Goal: Task Accomplishment & Management: Use online tool/utility

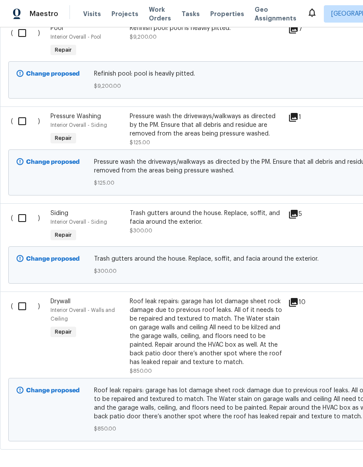
scroll to position [1760, 0]
click at [229, 330] on div "Roof leak repairs: garage has lot damage sheet rock damage due to previous roof…" at bounding box center [206, 333] width 153 height 70
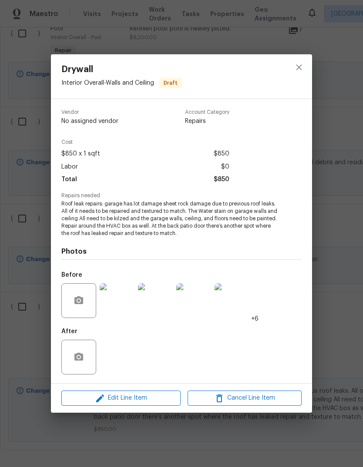
click at [126, 311] on img at bounding box center [117, 300] width 35 height 35
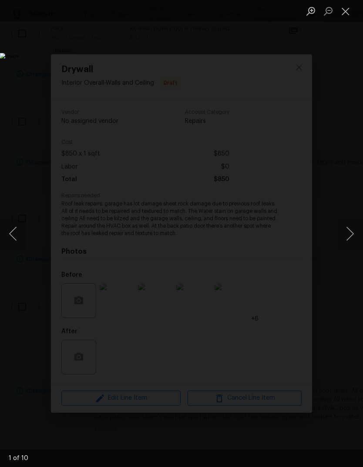
click at [348, 235] on button "Next image" at bounding box center [349, 233] width 26 height 35
click at [347, 237] on button "Next image" at bounding box center [349, 233] width 26 height 35
click at [347, 233] on button "Next image" at bounding box center [349, 233] width 26 height 35
click at [343, 231] on button "Next image" at bounding box center [349, 233] width 26 height 35
click at [342, 230] on button "Next image" at bounding box center [349, 233] width 26 height 35
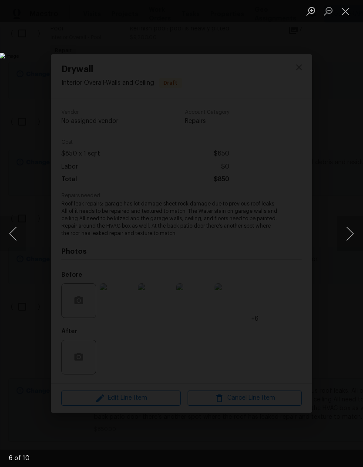
click at [347, 14] on button "Close lightbox" at bounding box center [344, 10] width 17 height 15
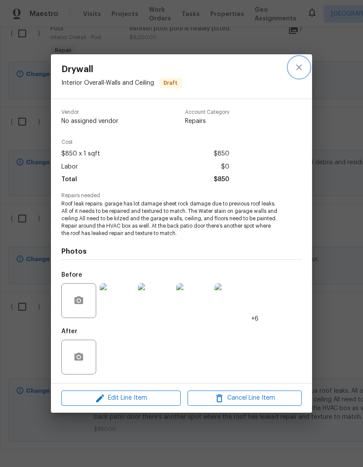
click at [299, 69] on icon "close" at bounding box center [298, 67] width 10 height 10
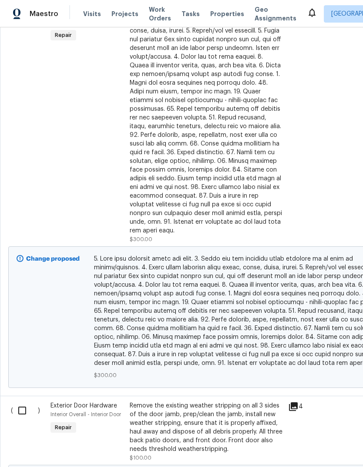
scroll to position [619, 0]
click at [235, 168] on div at bounding box center [206, 117] width 153 height 235
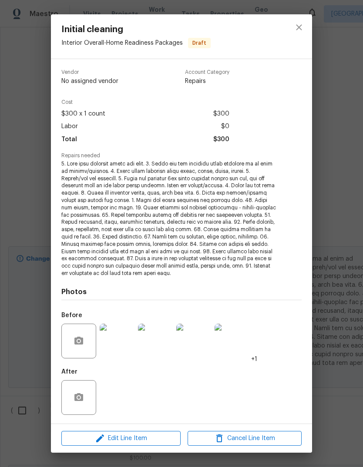
click at [116, 345] on img at bounding box center [117, 341] width 35 height 35
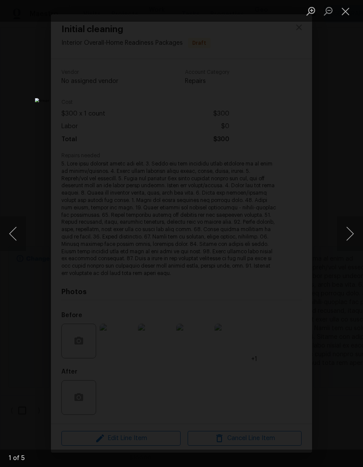
click at [337, 233] on button "Next image" at bounding box center [349, 233] width 26 height 35
click at [338, 233] on button "Next image" at bounding box center [349, 233] width 26 height 35
click at [343, 236] on button "Next image" at bounding box center [349, 233] width 26 height 35
click at [345, 240] on button "Next image" at bounding box center [349, 233] width 26 height 35
click at [343, 240] on button "Next image" at bounding box center [349, 233] width 26 height 35
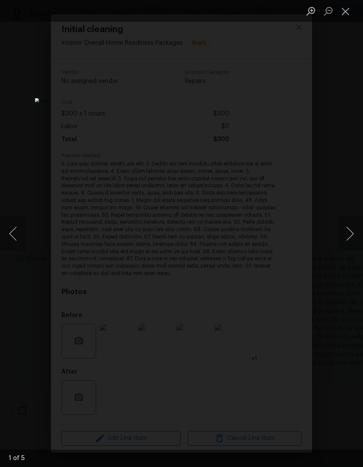
click at [346, 239] on button "Next image" at bounding box center [349, 233] width 26 height 35
click at [342, 245] on button "Next image" at bounding box center [349, 233] width 26 height 35
click at [344, 242] on button "Next image" at bounding box center [349, 233] width 26 height 35
click at [343, 246] on button "Next image" at bounding box center [349, 233] width 26 height 35
click at [346, 246] on button "Next image" at bounding box center [349, 233] width 26 height 35
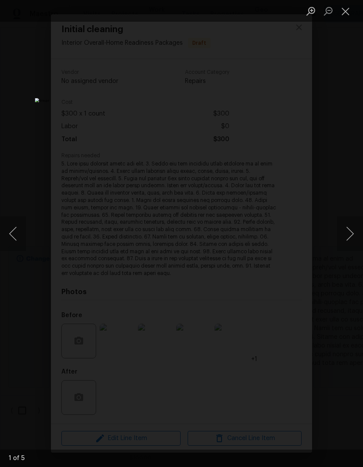
click at [348, 11] on button "Close lightbox" at bounding box center [344, 10] width 17 height 15
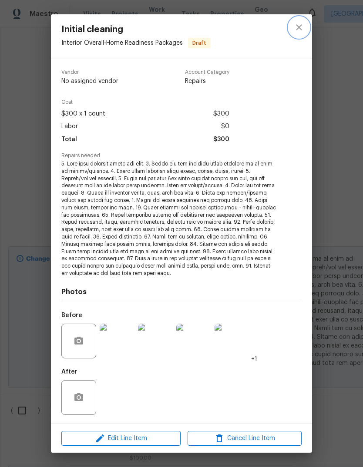
click at [302, 34] on button "close" at bounding box center [298, 27] width 21 height 21
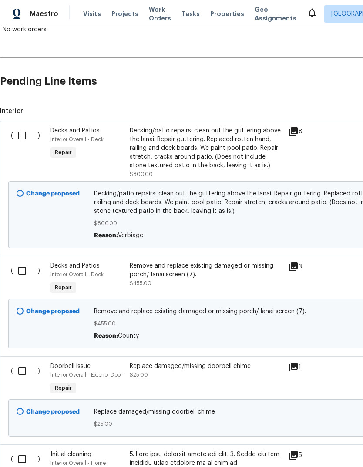
scroll to position [170, 0]
click at [243, 153] on div "Decking/patio repairs: clean out the guttering above the lanai. Repair gutterin…" at bounding box center [206, 147] width 153 height 43
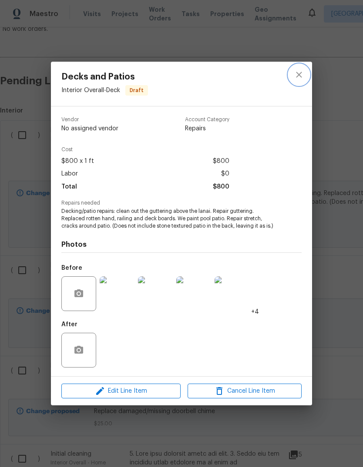
click at [294, 81] on button "close" at bounding box center [298, 74] width 21 height 21
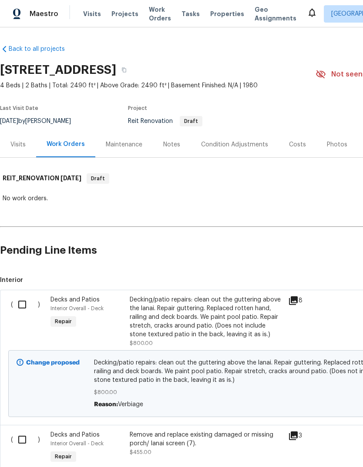
scroll to position [0, 0]
click at [171, 148] on div "Notes" at bounding box center [171, 144] width 17 height 9
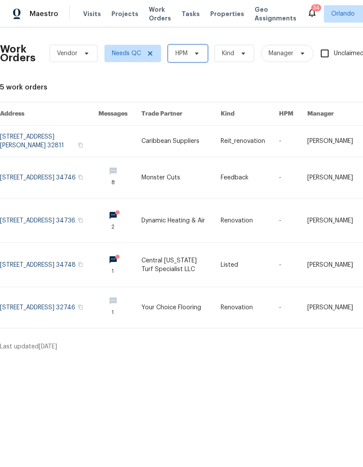
click at [200, 51] on icon at bounding box center [196, 53] width 7 height 7
click at [194, 52] on icon at bounding box center [196, 53] width 7 height 7
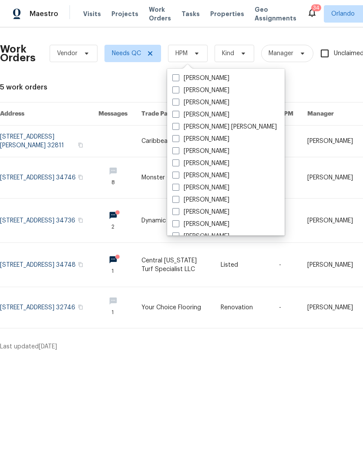
click at [208, 90] on label "[PERSON_NAME]" at bounding box center [200, 90] width 57 height 9
click at [178, 90] on input "[PERSON_NAME]" at bounding box center [175, 89] width 6 height 6
checkbox input "true"
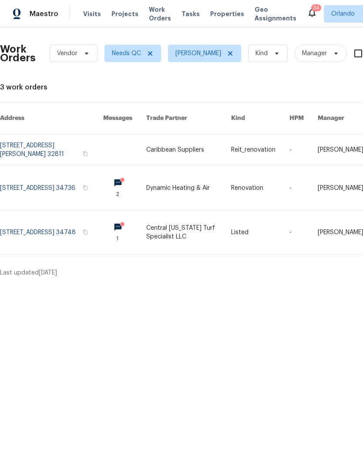
click at [38, 174] on link at bounding box center [51, 188] width 103 height 44
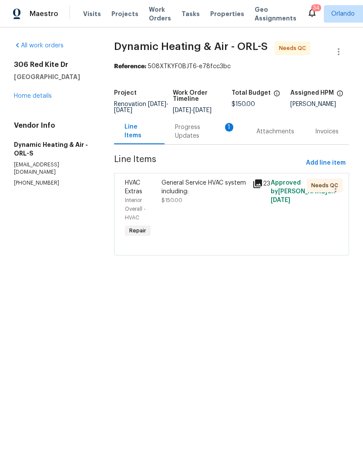
click at [194, 140] on div "Progress Updates 1" at bounding box center [205, 131] width 60 height 17
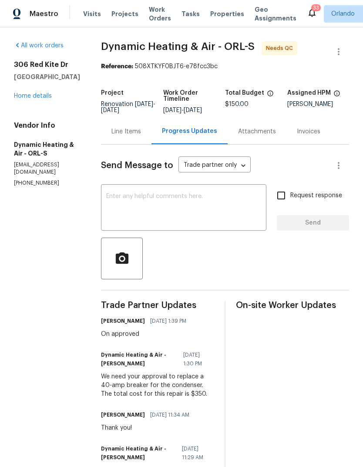
click at [143, 144] on div "Line Items" at bounding box center [126, 132] width 50 height 26
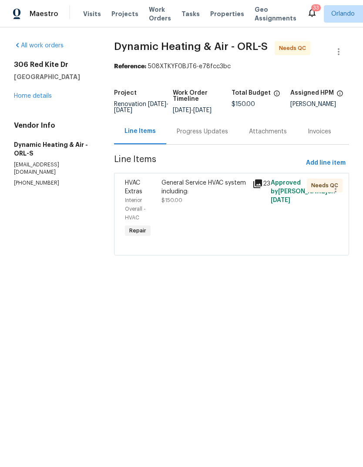
click at [198, 194] on div "General Service HVAC system including:" at bounding box center [204, 187] width 86 height 17
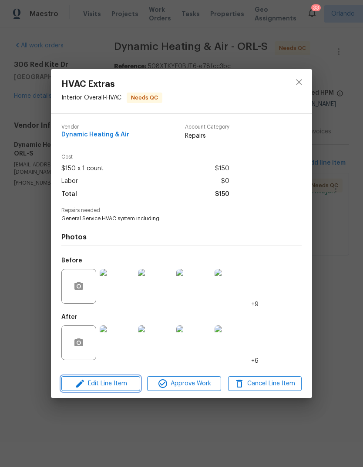
click at [128, 383] on span "Edit Line Item" at bounding box center [100, 384] width 73 height 11
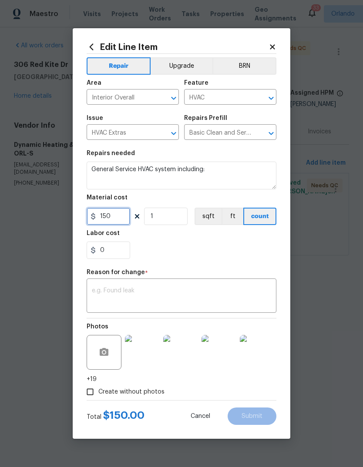
click at [115, 215] on input "150" at bounding box center [108, 216] width 43 height 17
type input "350"
click at [246, 294] on textarea at bounding box center [181, 297] width 179 height 18
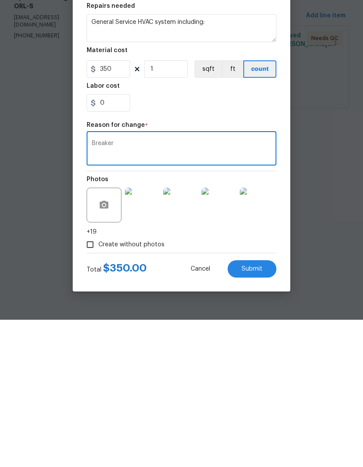
type textarea "Breaker"
click at [259, 413] on span "Submit" at bounding box center [251, 416] width 21 height 7
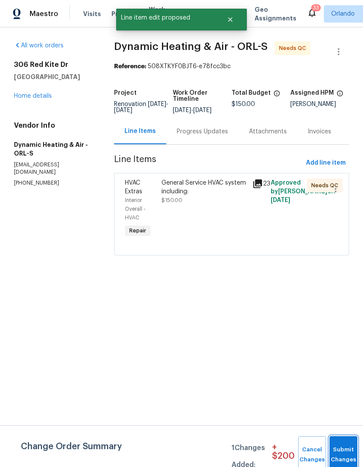
click at [337, 446] on button "Submit Changes" at bounding box center [343, 454] width 28 height 37
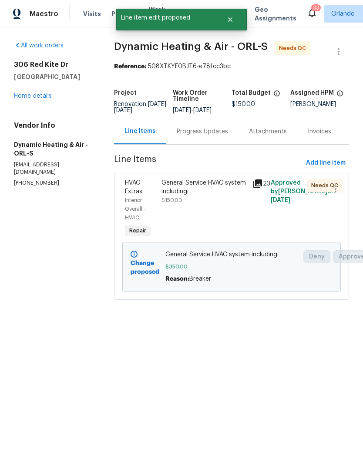
click at [215, 134] on div "Progress Updates" at bounding box center [201, 131] width 51 height 9
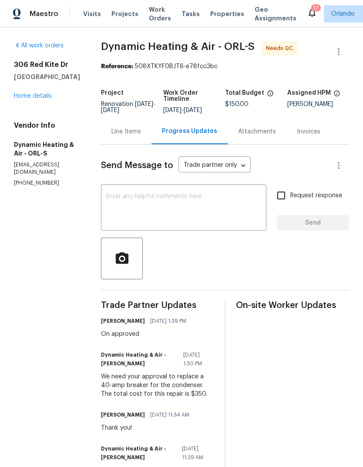
click at [138, 143] on div "Line Items" at bounding box center [126, 132] width 50 height 26
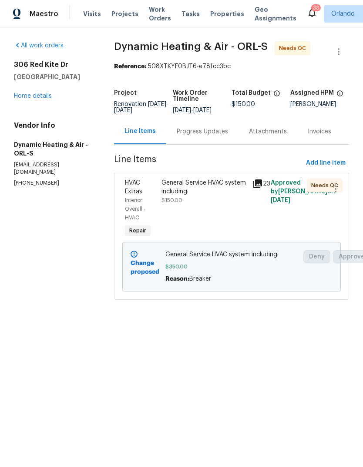
click at [170, 196] on div "General Service HVAC system including:" at bounding box center [204, 187] width 86 height 17
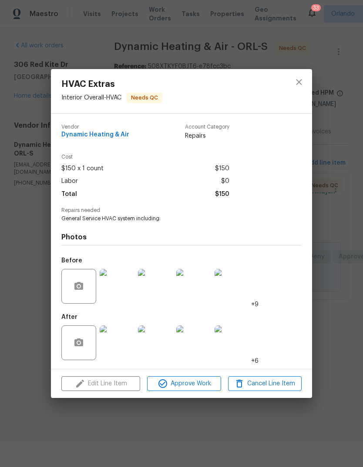
click at [39, 385] on div "HVAC Extras Interior Overall - HVAC Needs QC Vendor Dynamic Heating & Air Accou…" at bounding box center [181, 233] width 363 height 467
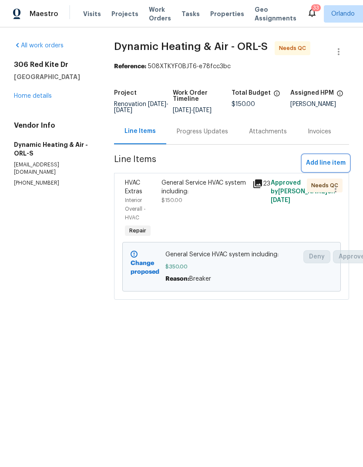
click at [328, 168] on span "Add line item" at bounding box center [326, 163] width 40 height 11
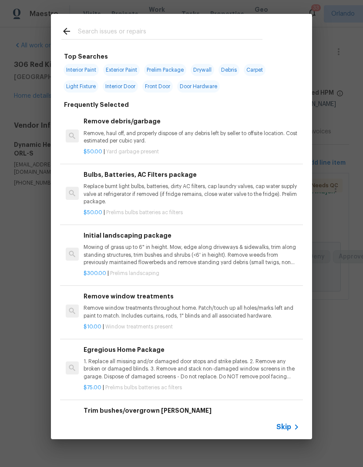
click at [97, 29] on input "text" at bounding box center [170, 32] width 184 height 13
type input "Hvac"
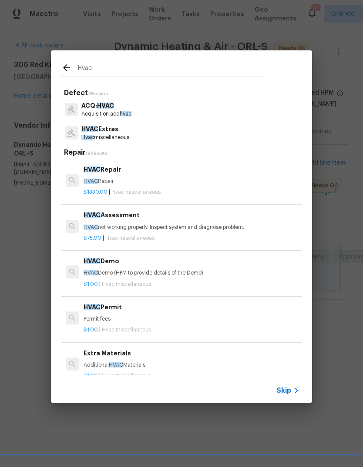
click at [96, 116] on p "Acquisition acq hvac" at bounding box center [106, 113] width 50 height 7
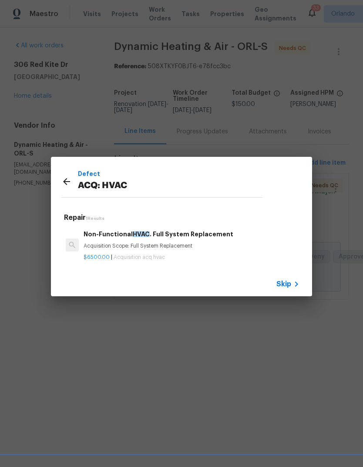
click at [64, 181] on icon at bounding box center [66, 181] width 7 height 7
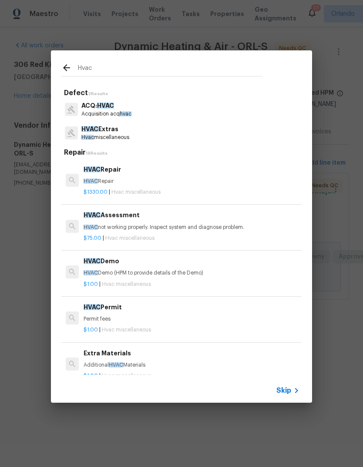
click at [90, 67] on input "Hvac" at bounding box center [170, 69] width 184 height 13
click at [169, 136] on div "HVAC Extras Hvac miscellaneous" at bounding box center [181, 132] width 240 height 23
click at [349, 126] on div "Hvac Defect 2 Results ACQ: HVAC Acquisition acq hvac HVAC Extras Hvac miscellan…" at bounding box center [181, 226] width 363 height 453
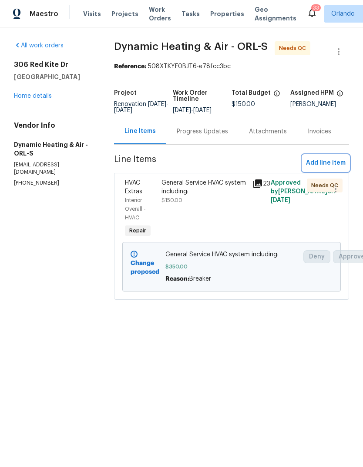
click at [338, 169] on span "Add line item" at bounding box center [326, 163] width 40 height 11
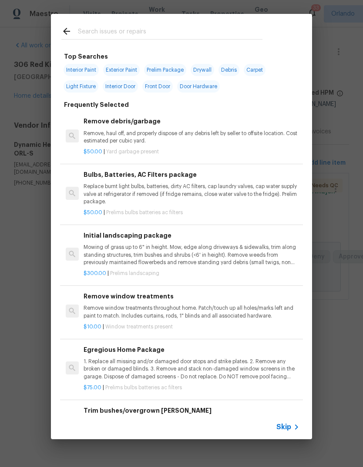
click at [96, 28] on input "text" at bounding box center [170, 32] width 184 height 13
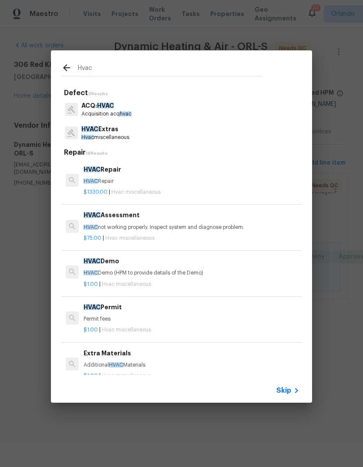
type input "Hvac"
click at [135, 142] on div "HVAC Extras Hvac miscellaneous" at bounding box center [181, 132] width 240 height 23
click at [134, 141] on div "HVAC Extras Hvac miscellaneous" at bounding box center [181, 132] width 240 height 23
click at [86, 136] on span "Hvac" at bounding box center [87, 137] width 13 height 5
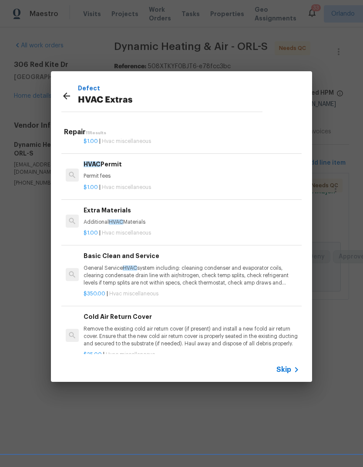
scroll to position [129, 0]
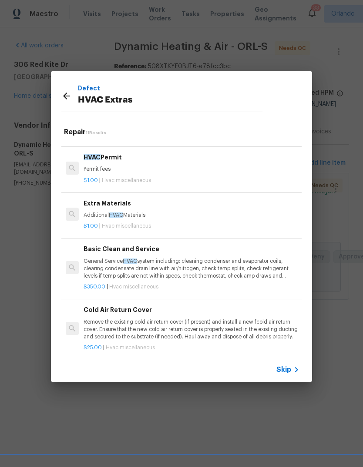
click at [97, 267] on p "General Service HVAC system including: cleaning condenser and evaporator coils,…" at bounding box center [191, 269] width 216 height 22
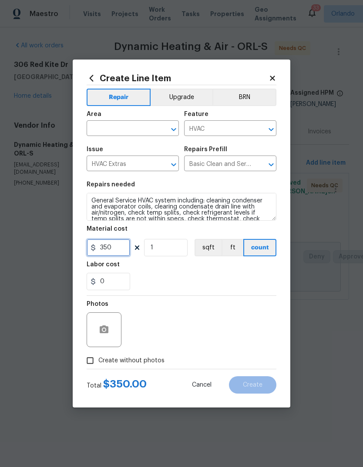
click at [107, 248] on input "350" at bounding box center [108, 247] width 43 height 17
type input "150"
click at [243, 276] on div "0" at bounding box center [182, 281] width 190 height 17
click at [91, 363] on input "Create without photos" at bounding box center [90, 361] width 17 height 17
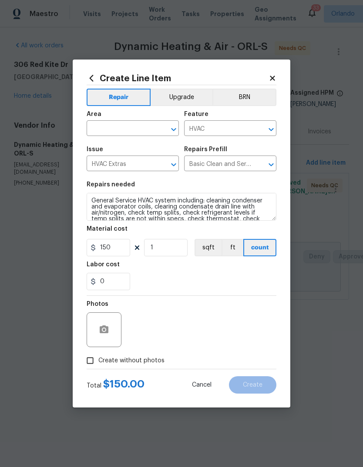
checkbox input "true"
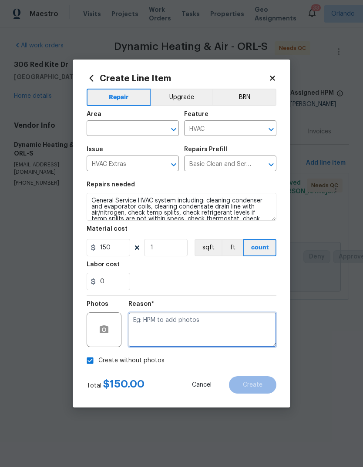
click at [226, 328] on textarea at bounding box center [202, 330] width 148 height 35
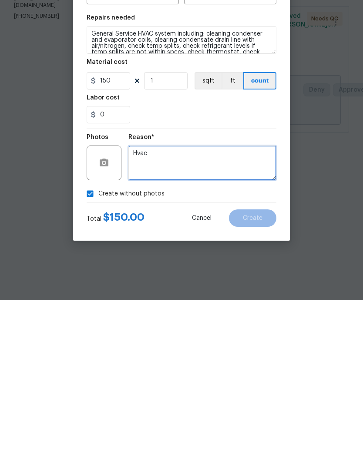
type textarea "Hvac"
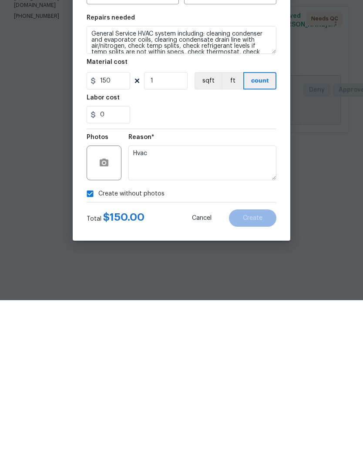
click at [217, 353] on div "Create without photos" at bounding box center [182, 361] width 190 height 17
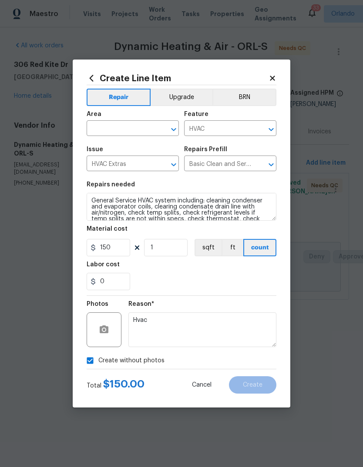
click at [144, 127] on input "text" at bounding box center [121, 129] width 68 height 13
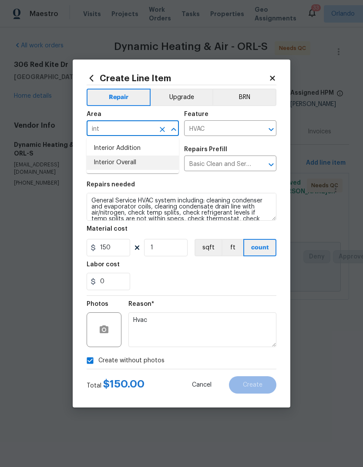
click at [142, 169] on li "Interior Overall" at bounding box center [133, 163] width 92 height 14
type input "Interior Overall"
click at [143, 170] on input "HVAC Extras" at bounding box center [121, 164] width 68 height 13
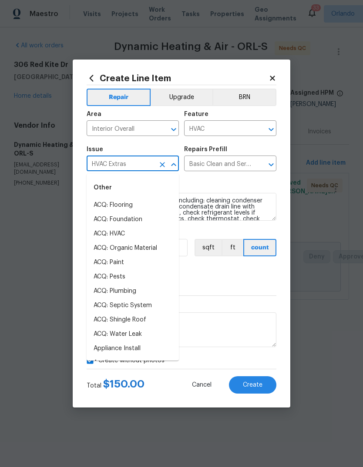
click at [247, 280] on div "0" at bounding box center [182, 281] width 190 height 17
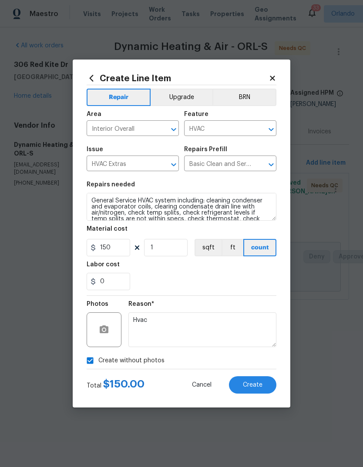
click at [251, 385] on span "Create" at bounding box center [253, 385] width 20 height 7
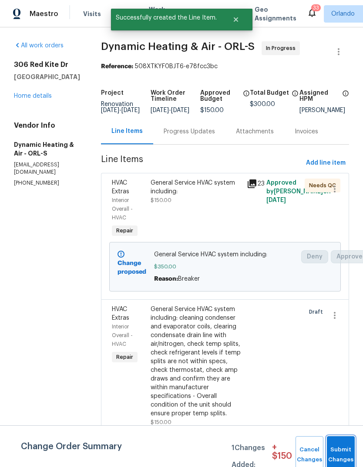
click at [343, 445] on button "Submit Changes" at bounding box center [340, 454] width 28 height 37
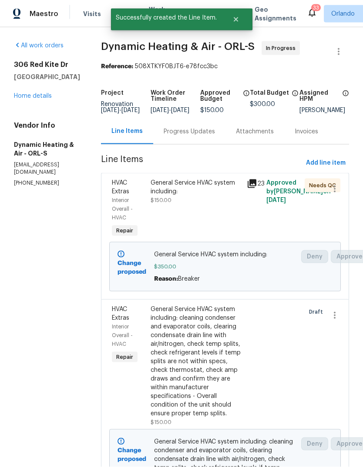
scroll to position [0, 0]
click at [187, 136] on div "Progress Updates" at bounding box center [188, 131] width 51 height 9
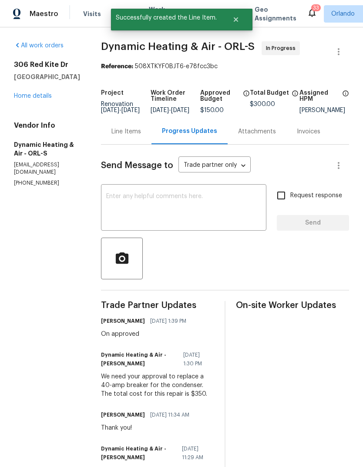
click at [146, 213] on textarea at bounding box center [183, 208] width 155 height 30
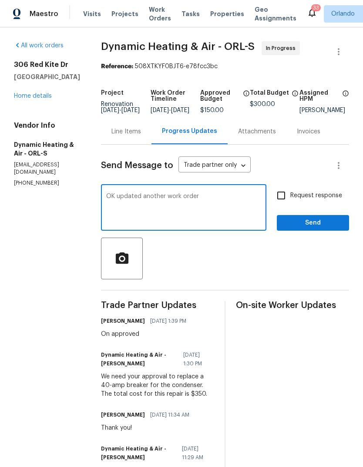
type textarea "OK updated another work order"
click at [326, 229] on span "Send" at bounding box center [312, 223] width 58 height 11
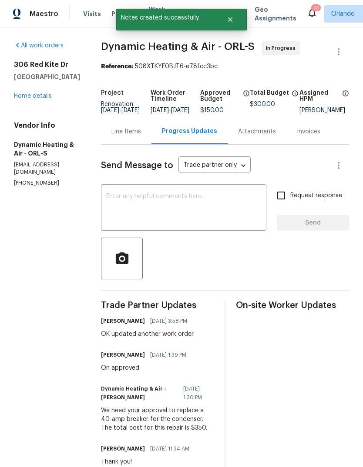
click at [143, 3] on div "Maestro Visits Projects Work Orders Tasks Properties Geo Assignments 33 Orlando…" at bounding box center [181, 13] width 363 height 27
click at [151, 5] on span "Work Orders" at bounding box center [160, 13] width 22 height 17
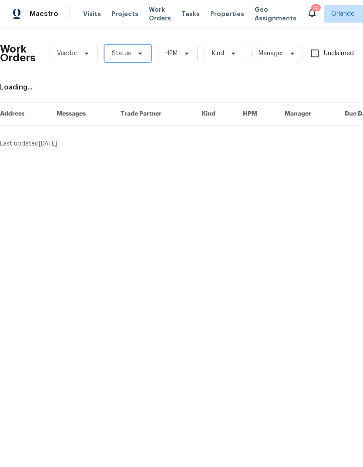
click at [134, 54] on span at bounding box center [139, 53] width 10 height 7
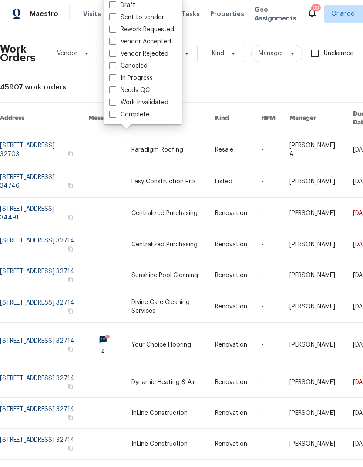
click at [143, 86] on label "Needs QC" at bounding box center [129, 90] width 40 height 9
click at [115, 86] on input "Needs QC" at bounding box center [112, 89] width 6 height 6
checkbox input "true"
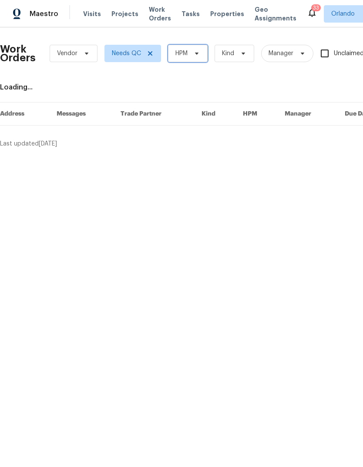
click at [200, 52] on icon at bounding box center [196, 53] width 7 height 7
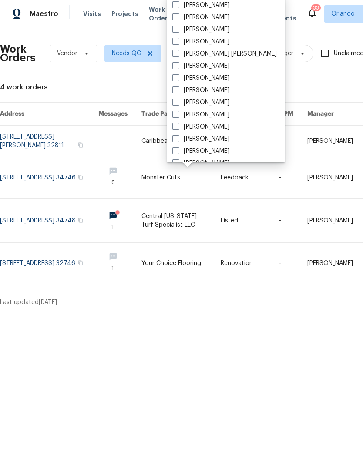
click at [213, 13] on label "[PERSON_NAME]" at bounding box center [200, 17] width 57 height 9
click at [178, 13] on input "[PERSON_NAME]" at bounding box center [175, 16] width 6 height 6
checkbox input "true"
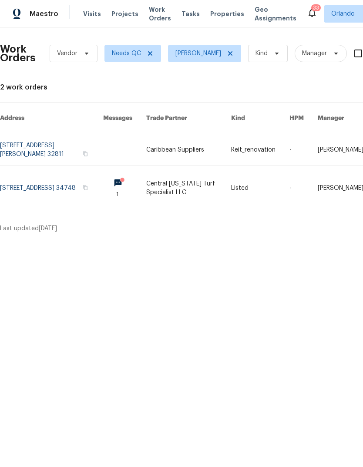
click at [22, 178] on link at bounding box center [51, 188] width 103 height 44
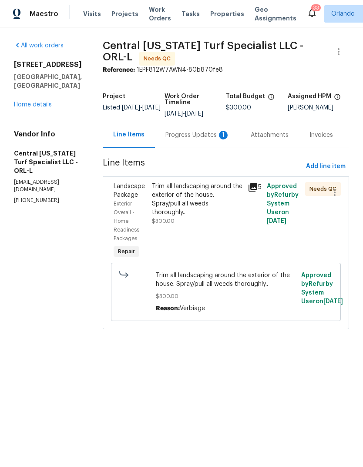
click at [204, 195] on div "Trim all landscaping around the exterior of the house. Spray/pull all weeds tho…" at bounding box center [197, 199] width 90 height 35
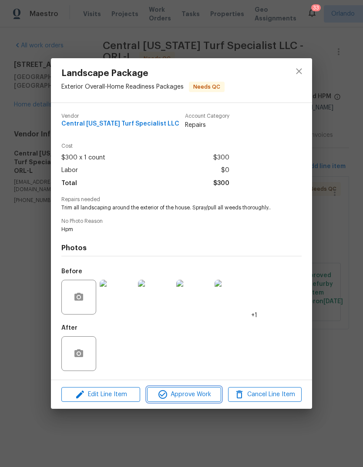
click at [200, 396] on span "Approve Work" at bounding box center [184, 394] width 68 height 11
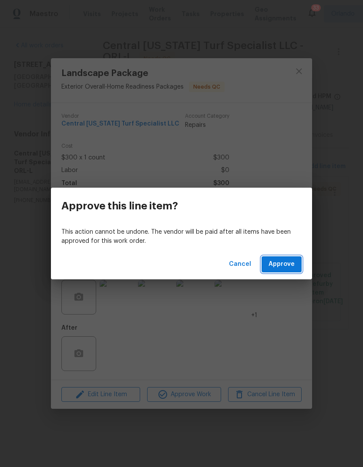
click at [289, 263] on span "Approve" at bounding box center [281, 264] width 26 height 11
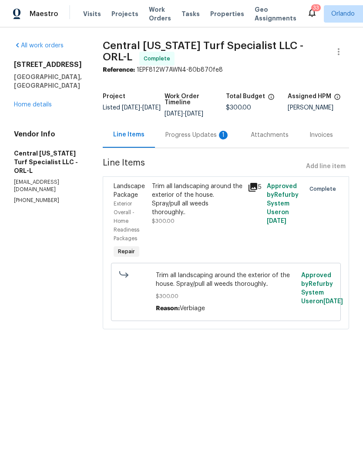
click at [203, 131] on div "Progress Updates 1" at bounding box center [197, 135] width 64 height 9
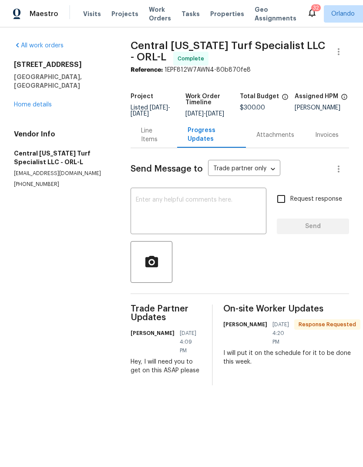
click at [238, 208] on textarea at bounding box center [198, 212] width 125 height 30
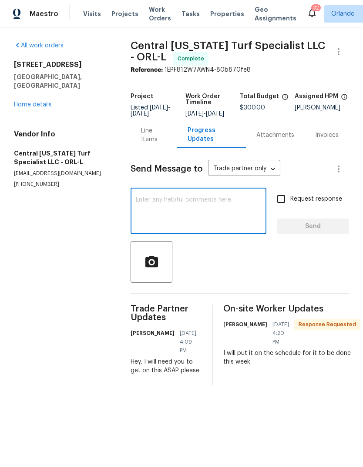
click at [60, 271] on section "All work orders 4801 Summerbridge Cir Leesburg, FL 34748 Home details Vendor In…" at bounding box center [62, 213] width 96 height 344
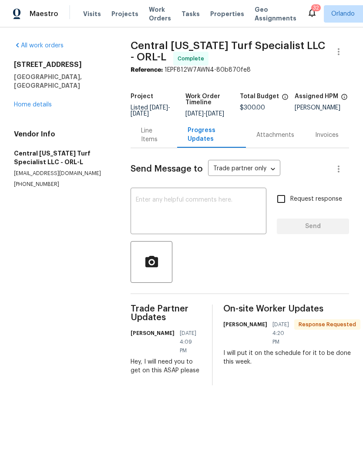
click at [238, 216] on textarea at bounding box center [198, 212] width 125 height 30
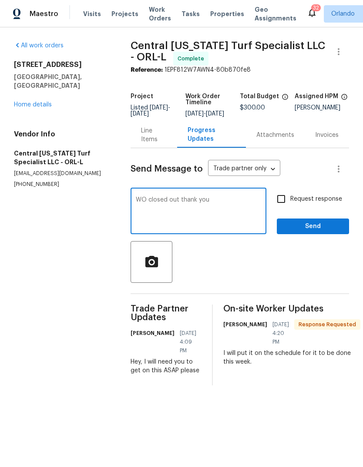
type textarea "WO closed out thank you"
click at [30, 268] on section "All work orders 4801 Summerbridge Cir Leesburg, FL 34748 Home details Vendor In…" at bounding box center [62, 213] width 96 height 344
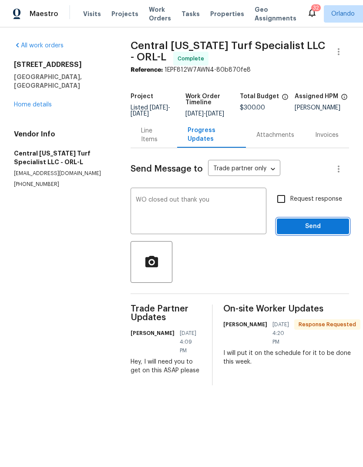
click at [314, 232] on span "Send" at bounding box center [312, 226] width 58 height 11
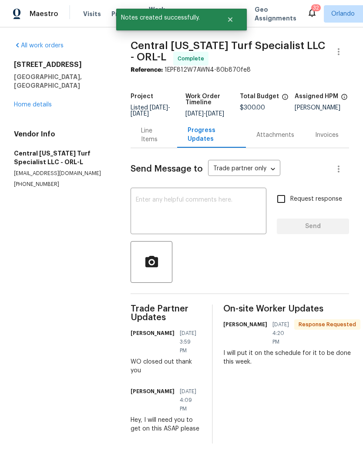
click at [19, 102] on link "Home details" at bounding box center [33, 105] width 38 height 6
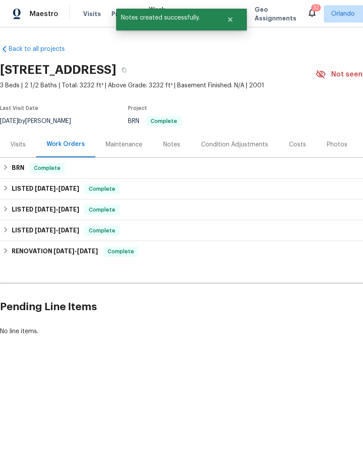
click at [148, 0] on div "Maestro Visits Projects Work Orders Tasks Properties Geo Assignments 32 Orlando…" at bounding box center [181, 13] width 363 height 27
click at [149, 6] on span "Work Orders" at bounding box center [160, 13] width 22 height 17
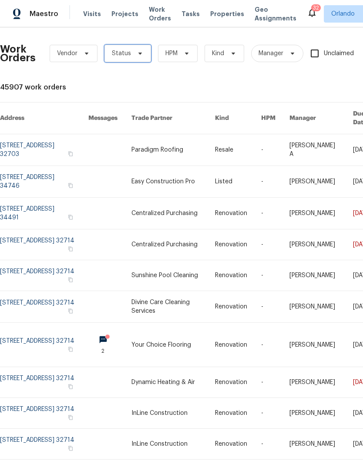
click at [138, 54] on icon at bounding box center [139, 54] width 3 height 2
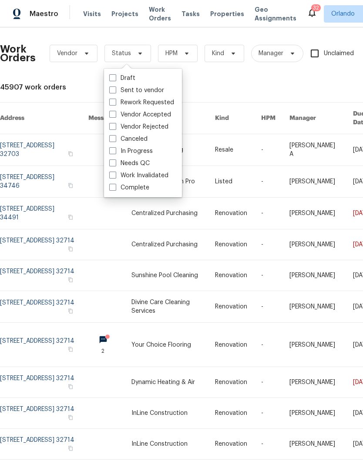
click at [113, 163] on span at bounding box center [112, 163] width 7 height 7
click at [113, 163] on input "Needs QC" at bounding box center [112, 162] width 6 height 6
checkbox input "true"
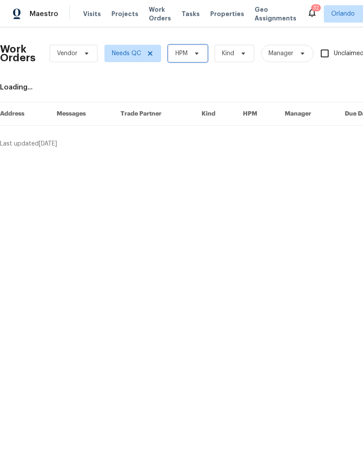
click at [197, 53] on icon at bounding box center [196, 54] width 3 height 2
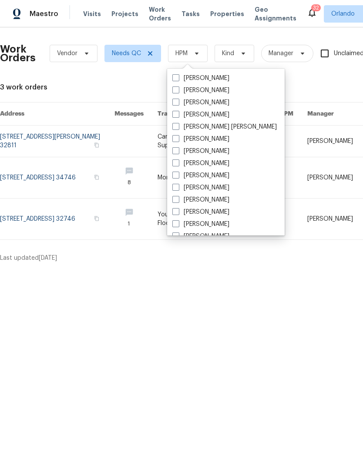
click at [207, 89] on label "[PERSON_NAME]" at bounding box center [200, 90] width 57 height 9
click at [178, 89] on input "[PERSON_NAME]" at bounding box center [175, 89] width 6 height 6
checkbox input "true"
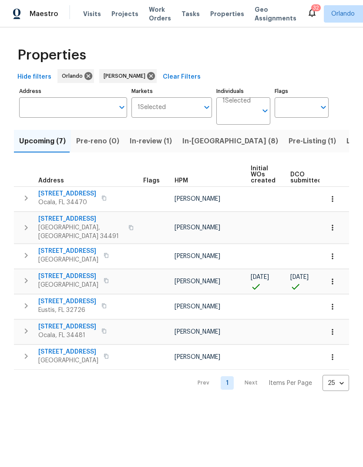
click at [190, 138] on span "In-[GEOGRAPHIC_DATA] (8)" at bounding box center [230, 141] width 96 height 12
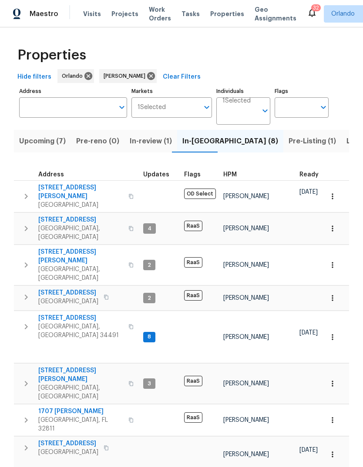
click at [51, 439] on span "[STREET_ADDRESS]" at bounding box center [68, 443] width 60 height 9
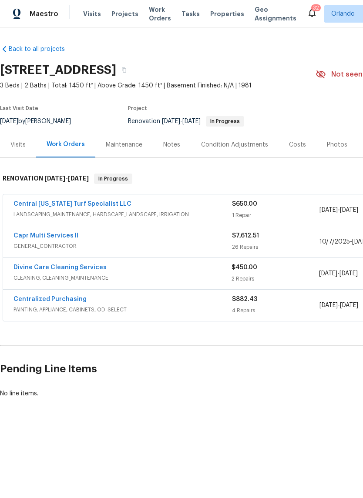
click at [33, 270] on link "Divine Care Cleaning Services" at bounding box center [59, 267] width 93 height 6
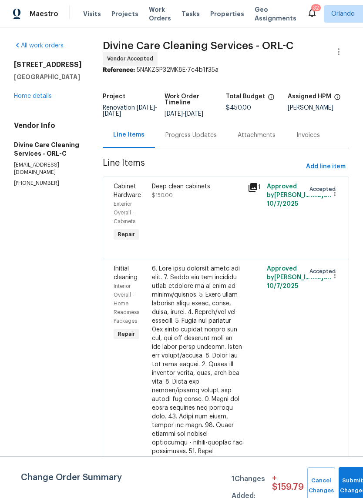
click at [190, 137] on div "Progress Updates" at bounding box center [190, 135] width 51 height 9
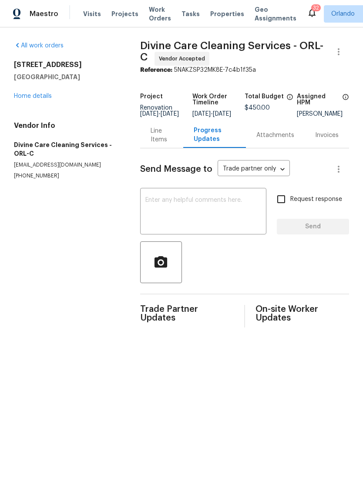
click at [157, 144] on div "Line Items" at bounding box center [161, 134] width 22 height 17
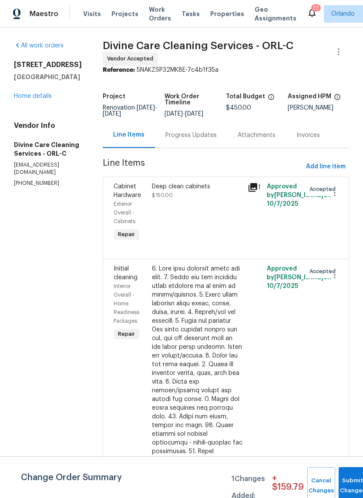
click at [195, 146] on div "Progress Updates" at bounding box center [191, 135] width 72 height 26
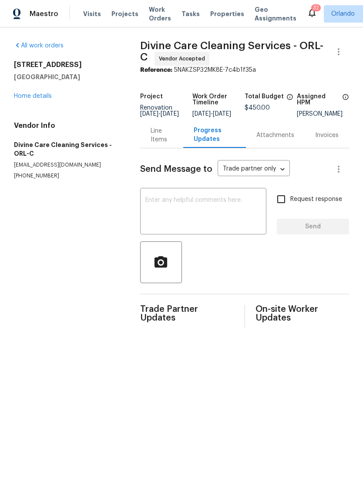
click at [156, 216] on textarea at bounding box center [203, 212] width 116 height 30
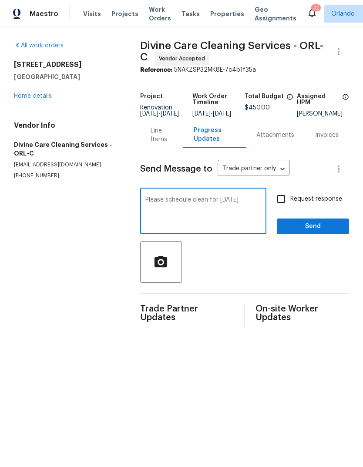
type textarea "Please schedule clean for [DATE]"
click at [329, 226] on button "Send" at bounding box center [312, 227] width 72 height 16
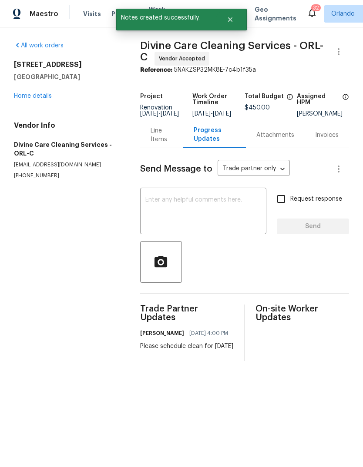
click at [24, 98] on link "Home details" at bounding box center [33, 96] width 38 height 6
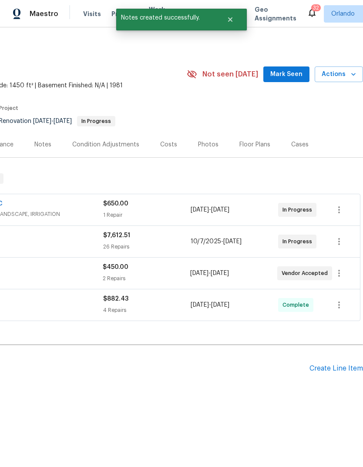
scroll to position [0, 129]
click at [351, 71] on icon "button" at bounding box center [353, 74] width 9 height 9
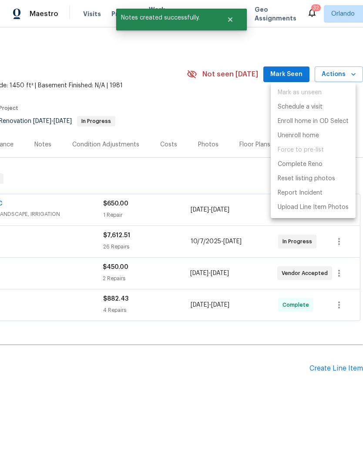
click at [322, 109] on p "Schedule a visit" at bounding box center [299, 107] width 45 height 9
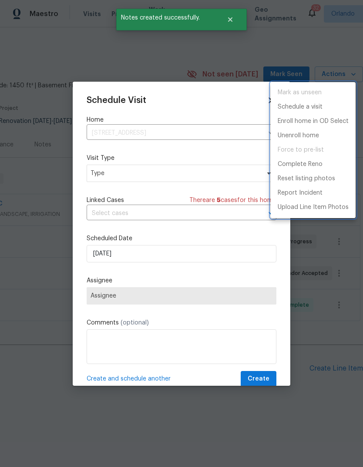
click at [97, 171] on div at bounding box center [181, 233] width 363 height 467
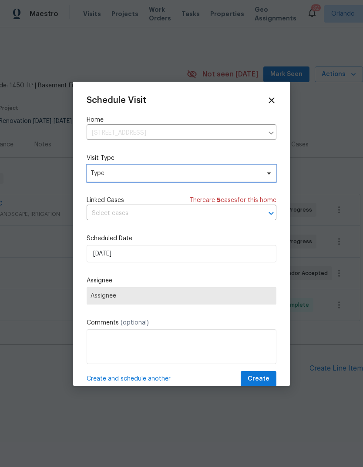
click at [101, 178] on span "Type" at bounding box center [174, 173] width 169 height 9
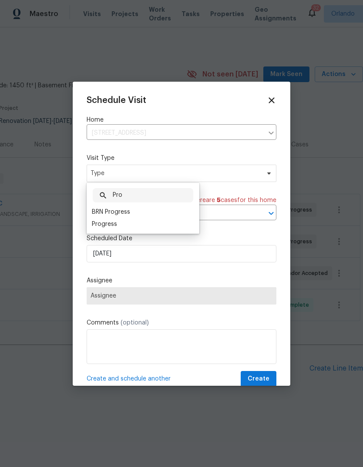
type input "Pro"
click at [101, 226] on div "Progress" at bounding box center [104, 224] width 25 height 9
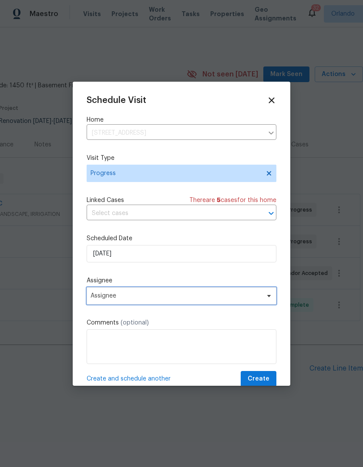
click at [99, 296] on span "Assignee" at bounding box center [175, 296] width 170 height 7
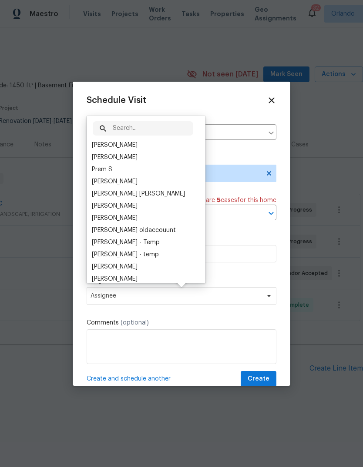
click at [100, 146] on div "[PERSON_NAME]" at bounding box center [115, 145] width 46 height 9
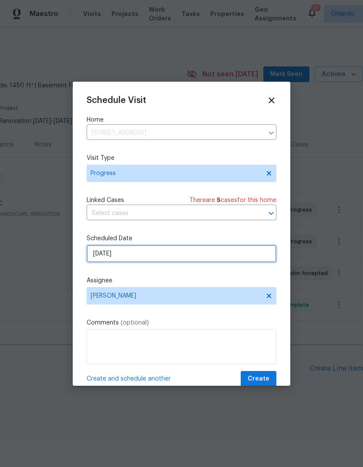
click at [107, 253] on input "[DATE]" at bounding box center [182, 253] width 190 height 17
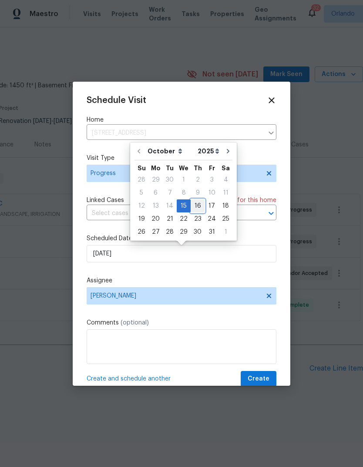
click at [191, 205] on div "16" at bounding box center [197, 206] width 14 height 12
type input "[DATE]"
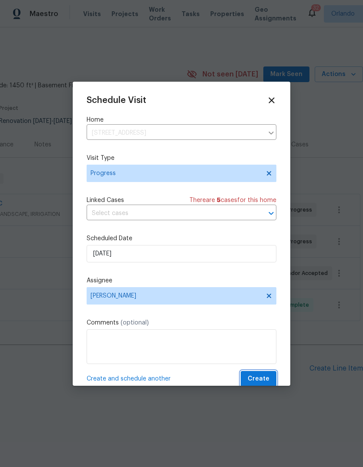
click at [265, 379] on span "Create" at bounding box center [258, 379] width 22 height 11
